Goal: Task Accomplishment & Management: Use online tool/utility

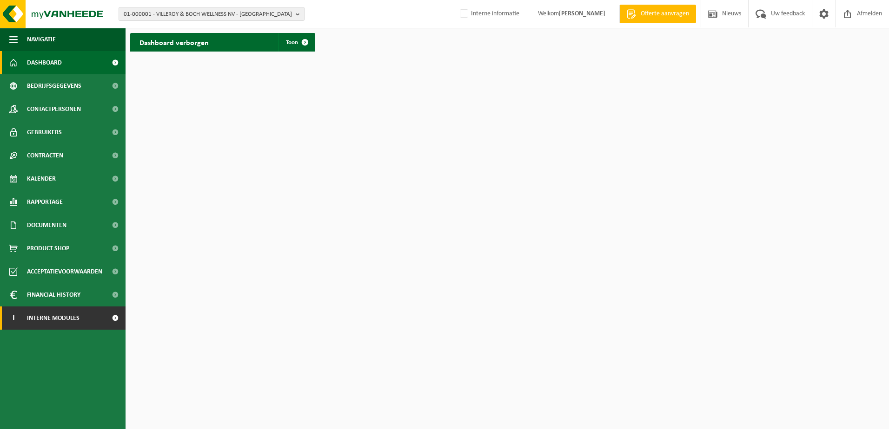
click at [68, 325] on span "Interne modules" at bounding box center [53, 318] width 53 height 23
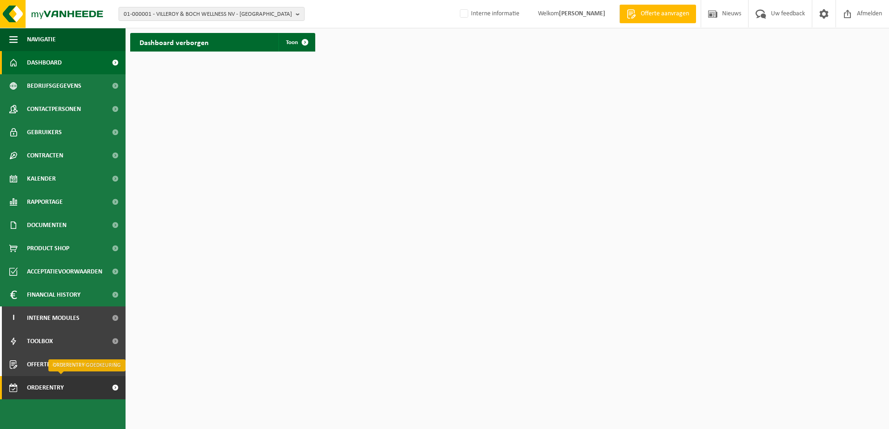
click at [68, 390] on span "Orderentry Goedkeuring" at bounding box center [66, 387] width 78 height 23
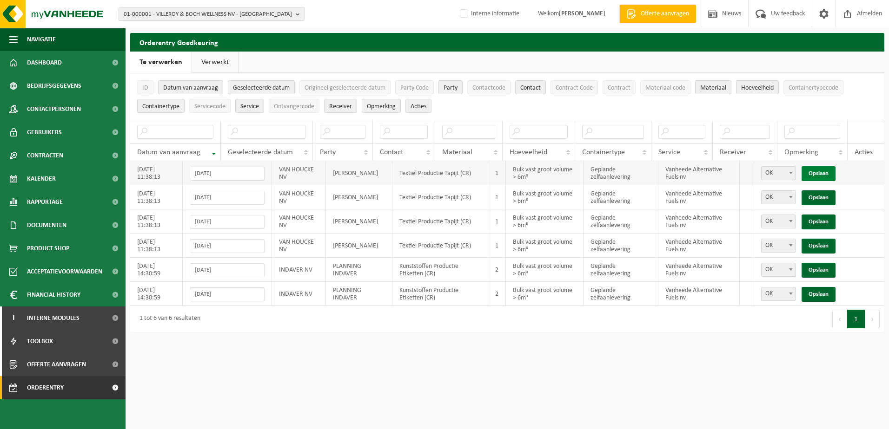
click at [817, 172] on link "Opslaan" at bounding box center [818, 173] width 34 height 15
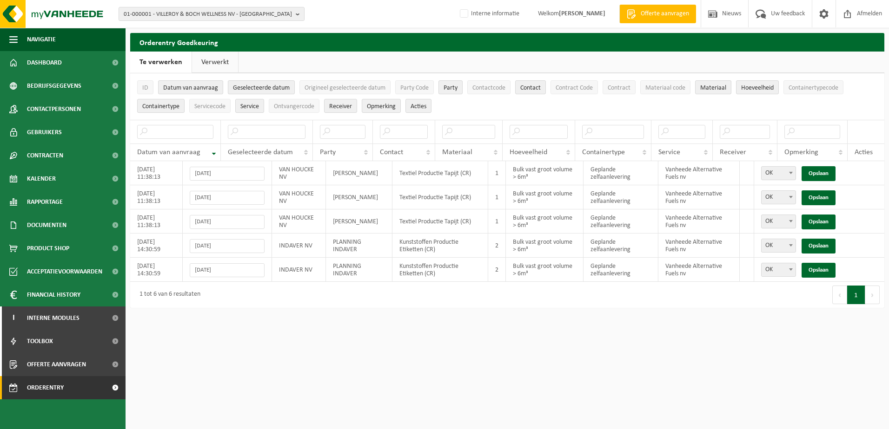
click at [817, 172] on link "Opslaan" at bounding box center [818, 173] width 34 height 15
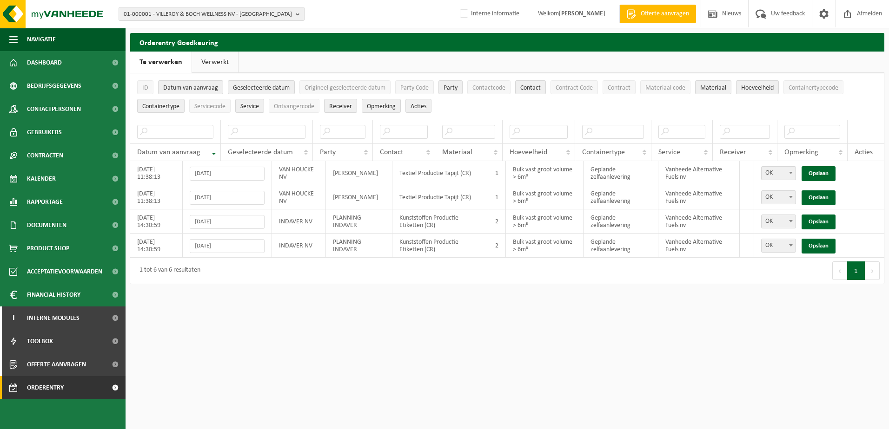
click at [817, 172] on link "Opslaan" at bounding box center [818, 173] width 34 height 15
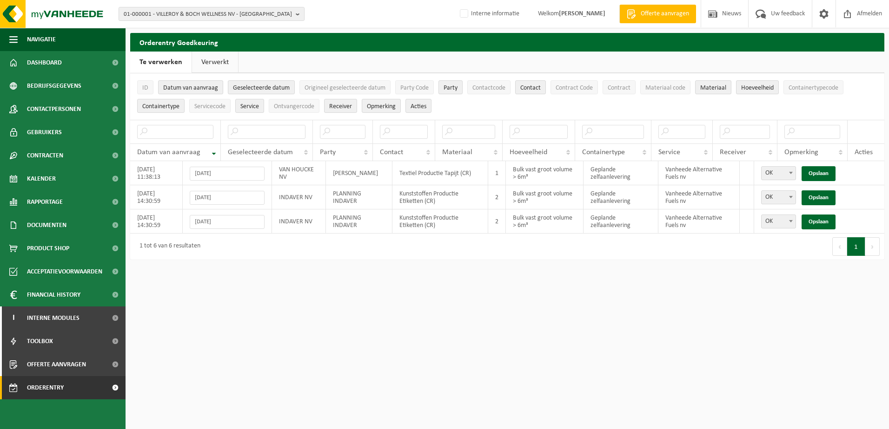
click at [817, 172] on link "Opslaan" at bounding box center [818, 173] width 34 height 15
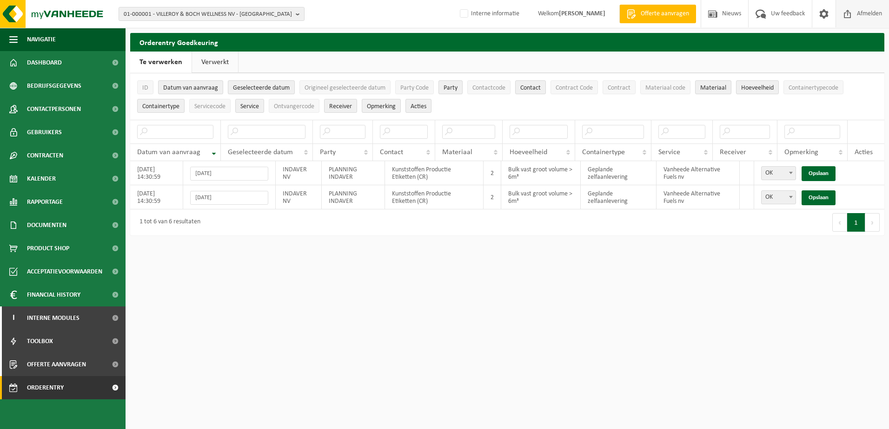
click at [864, 14] on span "Afmelden" at bounding box center [869, 13] width 30 height 27
